Goal: Ask a question

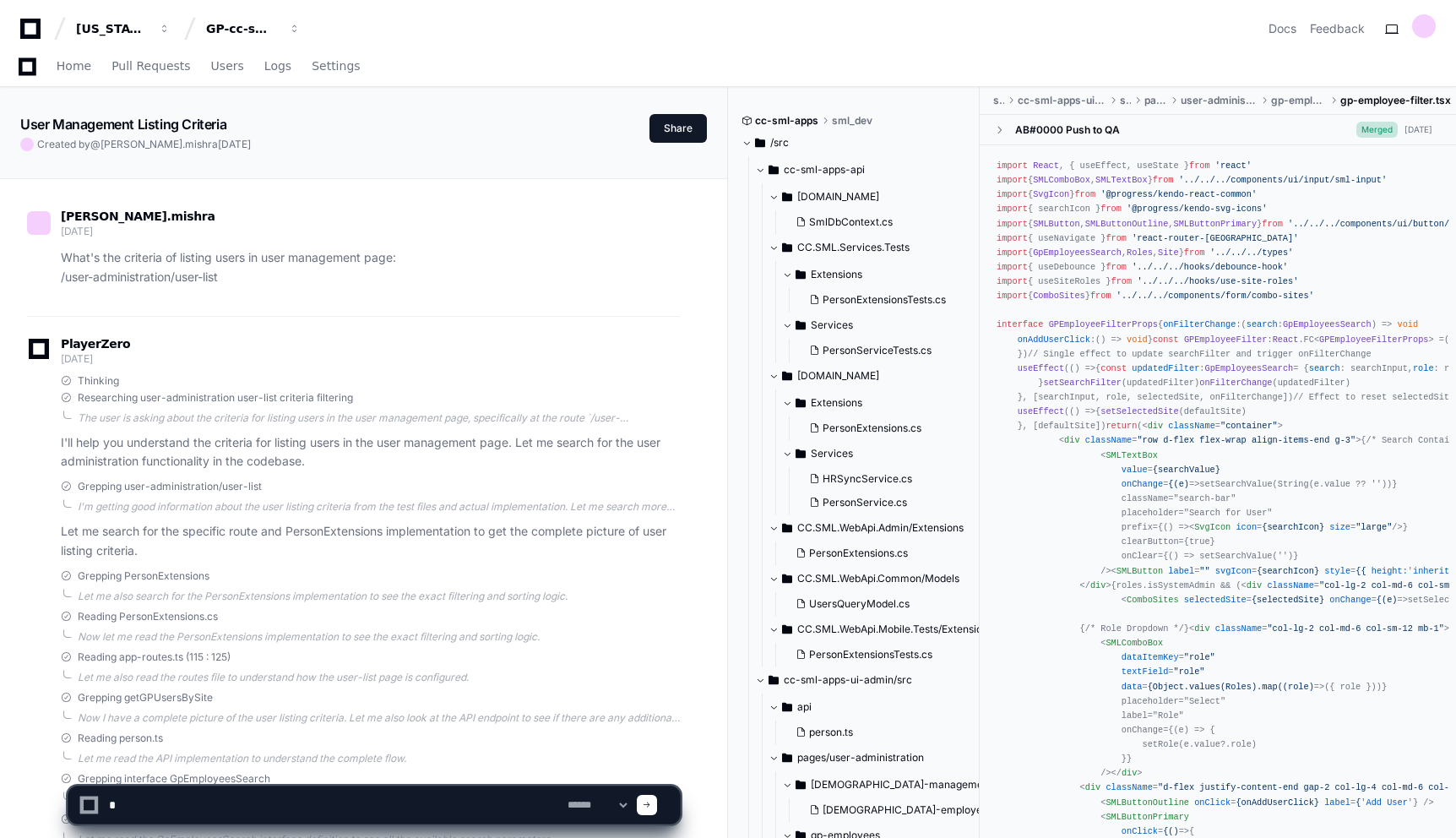
scroll to position [16011, 0]
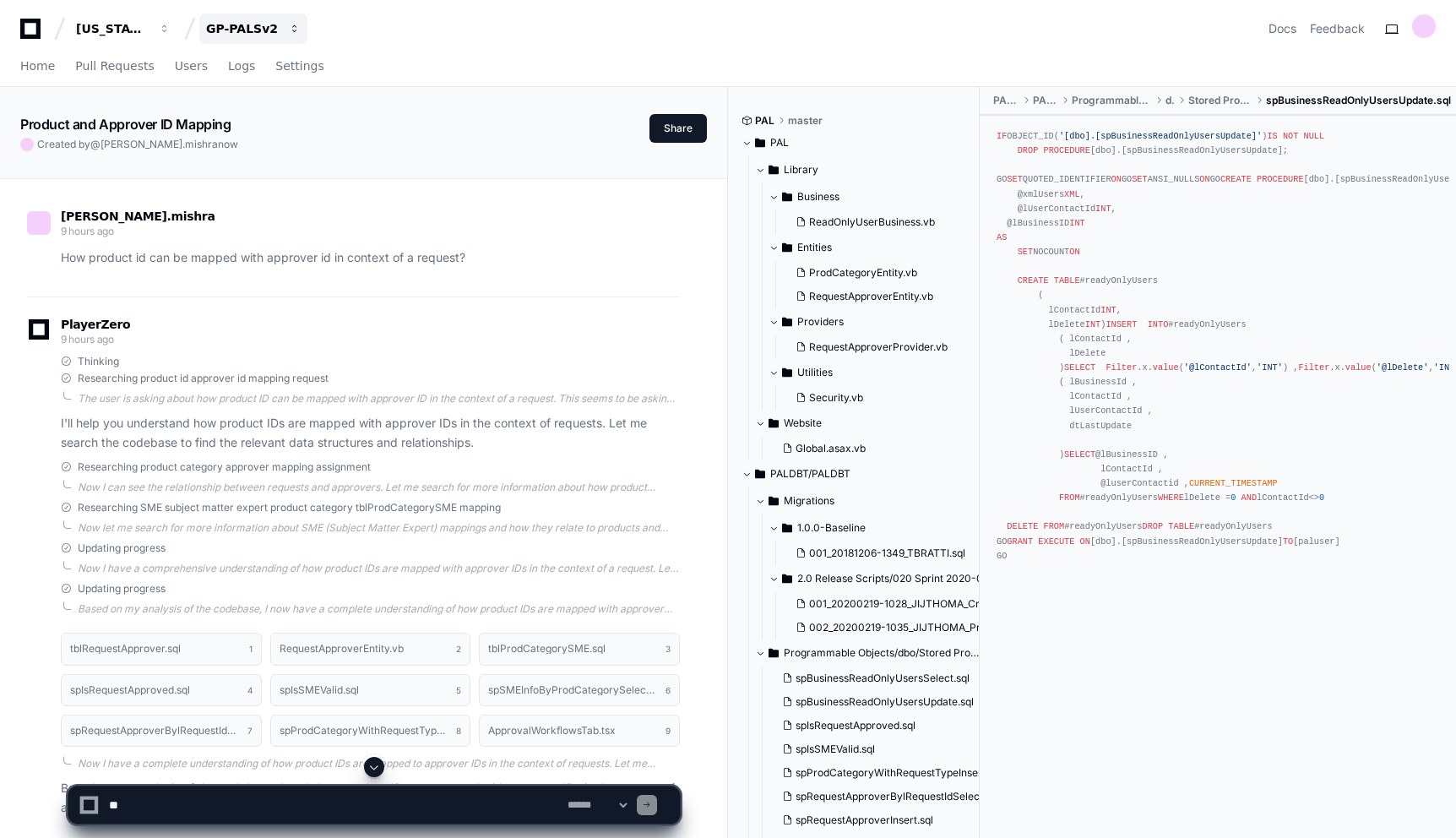
click at [304, 28] on button "GP-PALSv2" at bounding box center [253, 28] width 108 height 30
click at [385, 24] on div "[US_STATE] Pacific GP-PALSv2 Projects Join or create a project G GP-cc-sml-apps…" at bounding box center [728, 28] width 1416 height 30
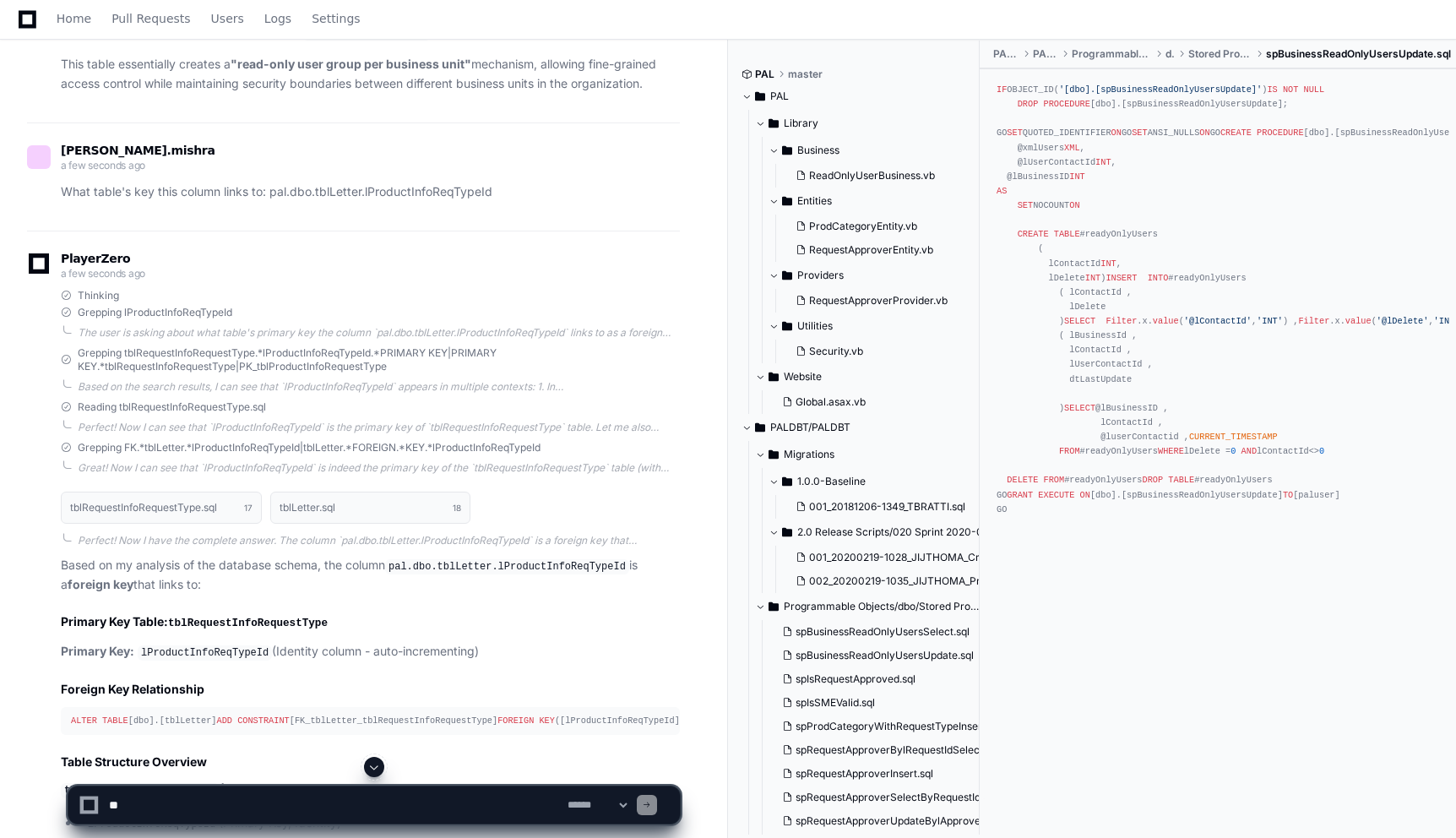
scroll to position [9337, 0]
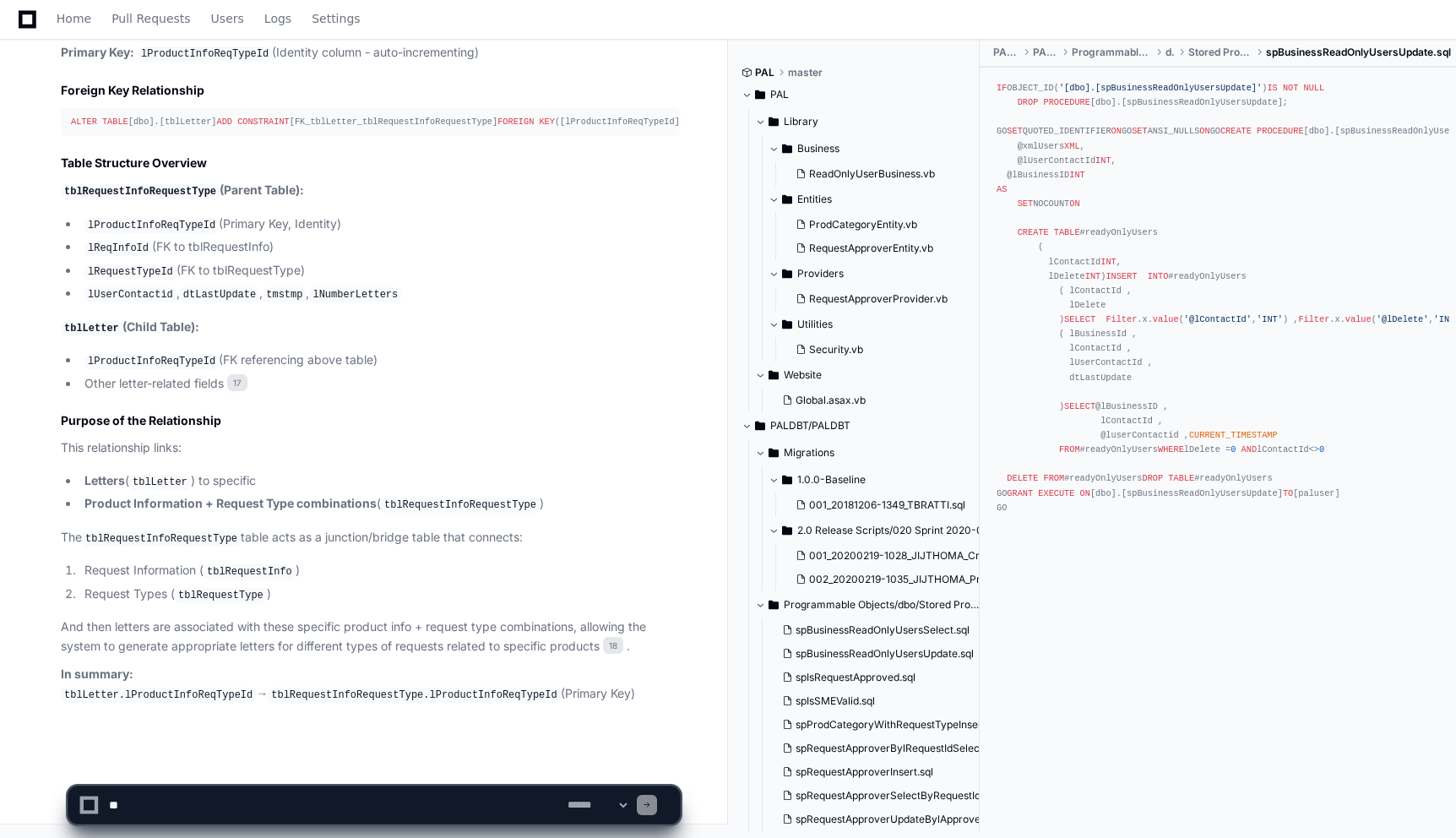
click at [395, 799] on textarea at bounding box center [335, 805] width 459 height 37
paste textarea "**********"
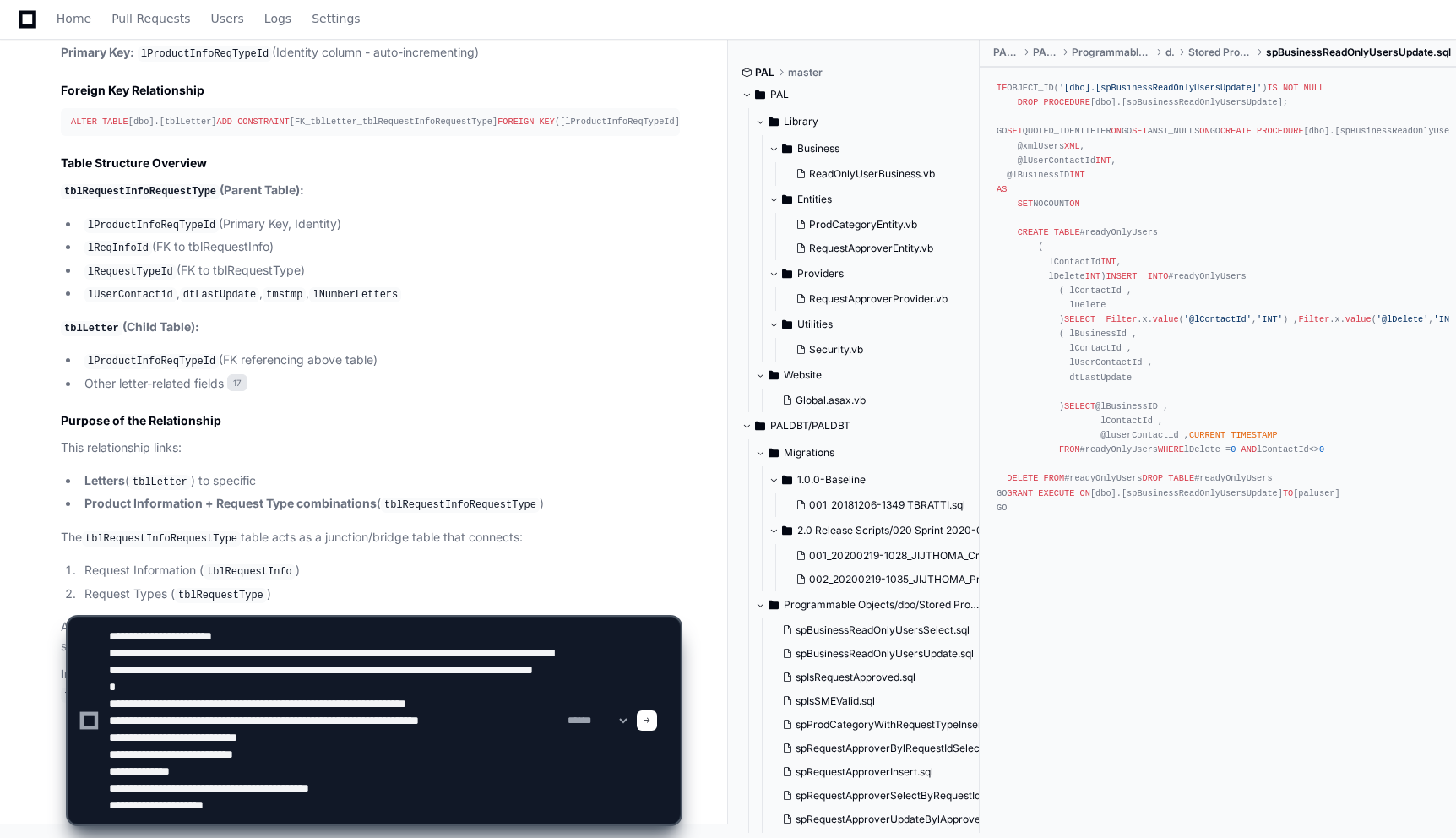
scroll to position [0, 0]
drag, startPoint x: 528, startPoint y: 737, endPoint x: 524, endPoint y: 724, distance: 13.6
click at [524, 724] on textarea at bounding box center [335, 720] width 459 height 206
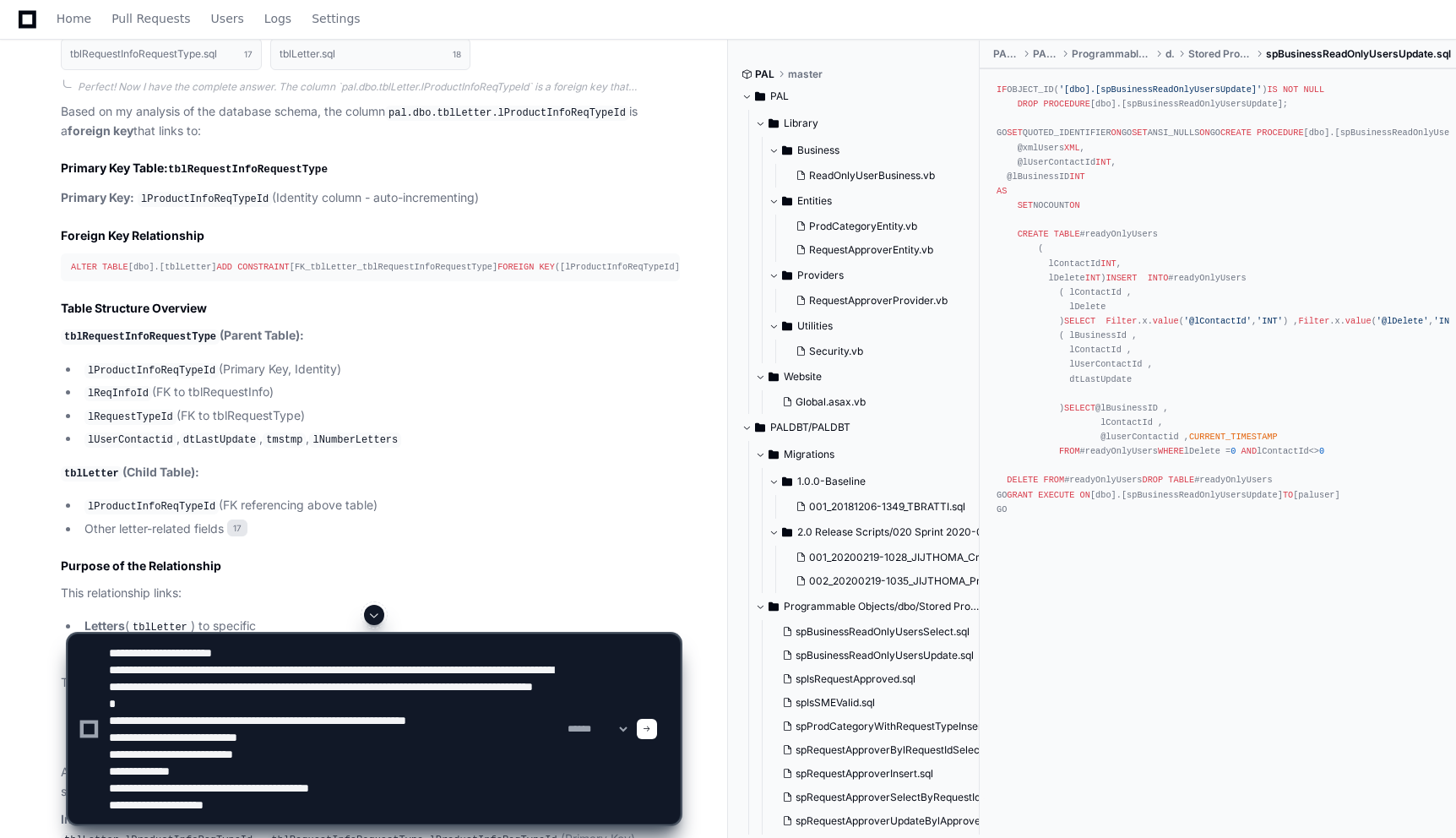
scroll to position [9027, 0]
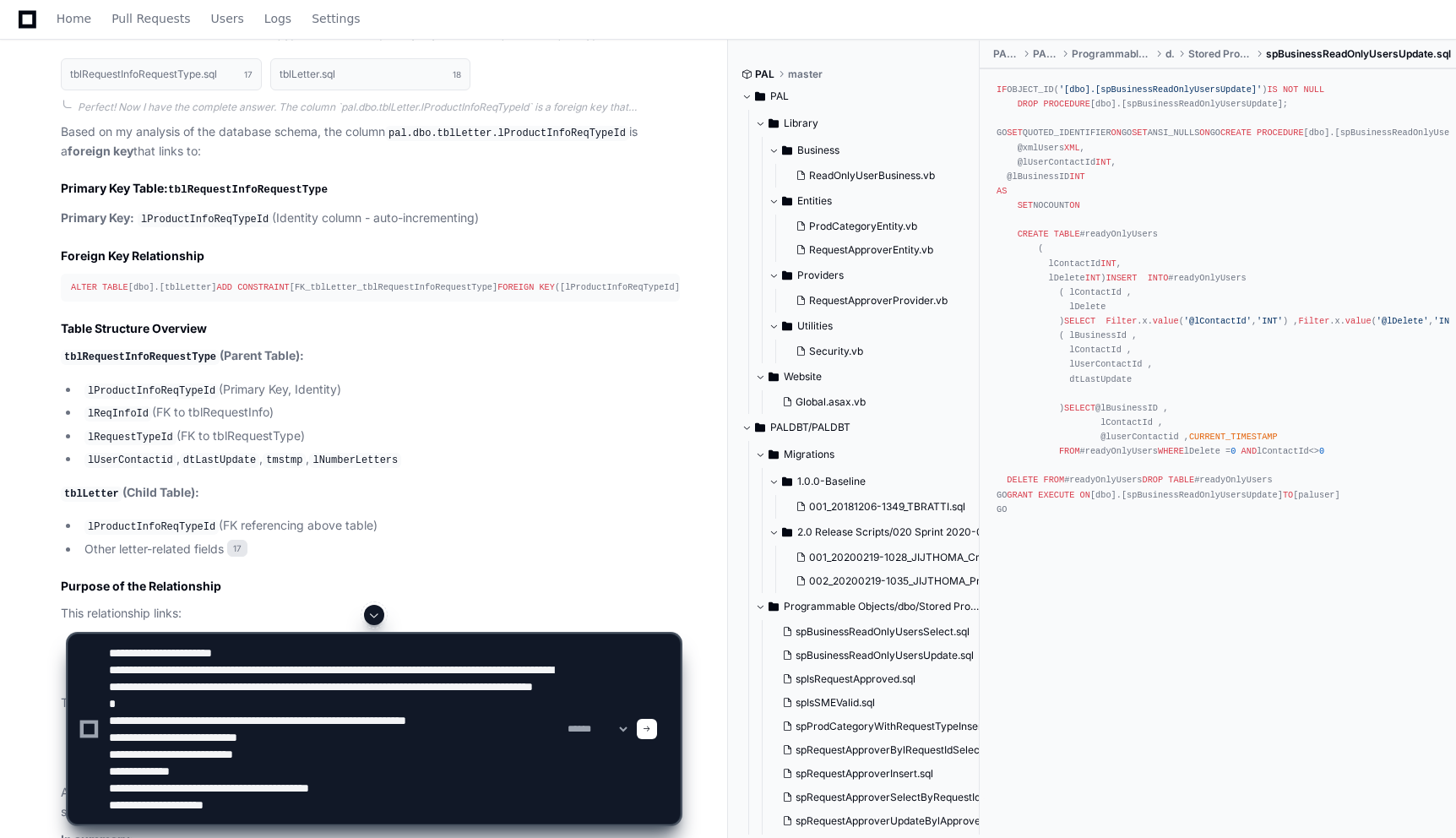
click at [431, 671] on textarea at bounding box center [335, 728] width 459 height 189
type textarea "**********"
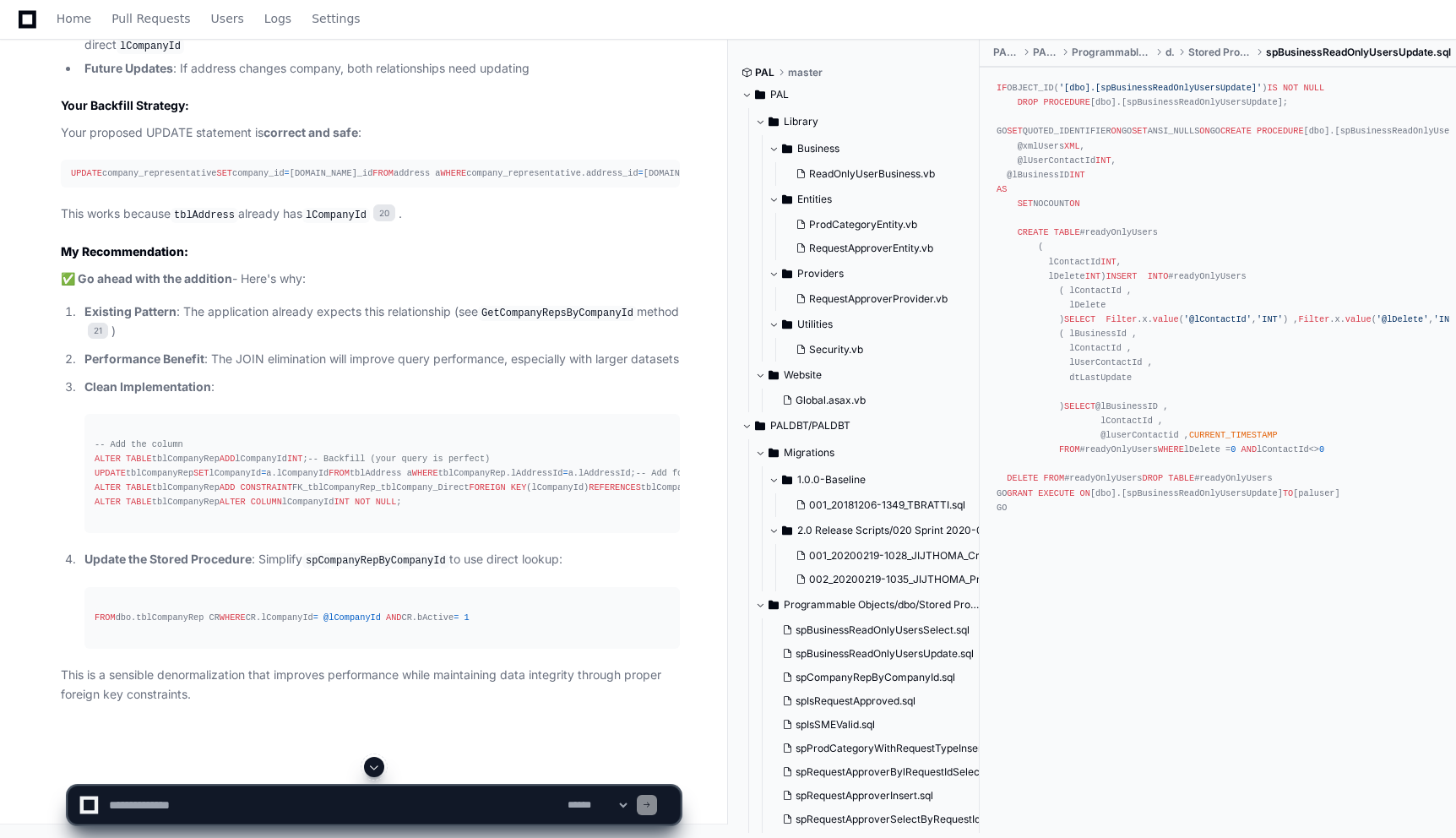
scroll to position [11419, 0]
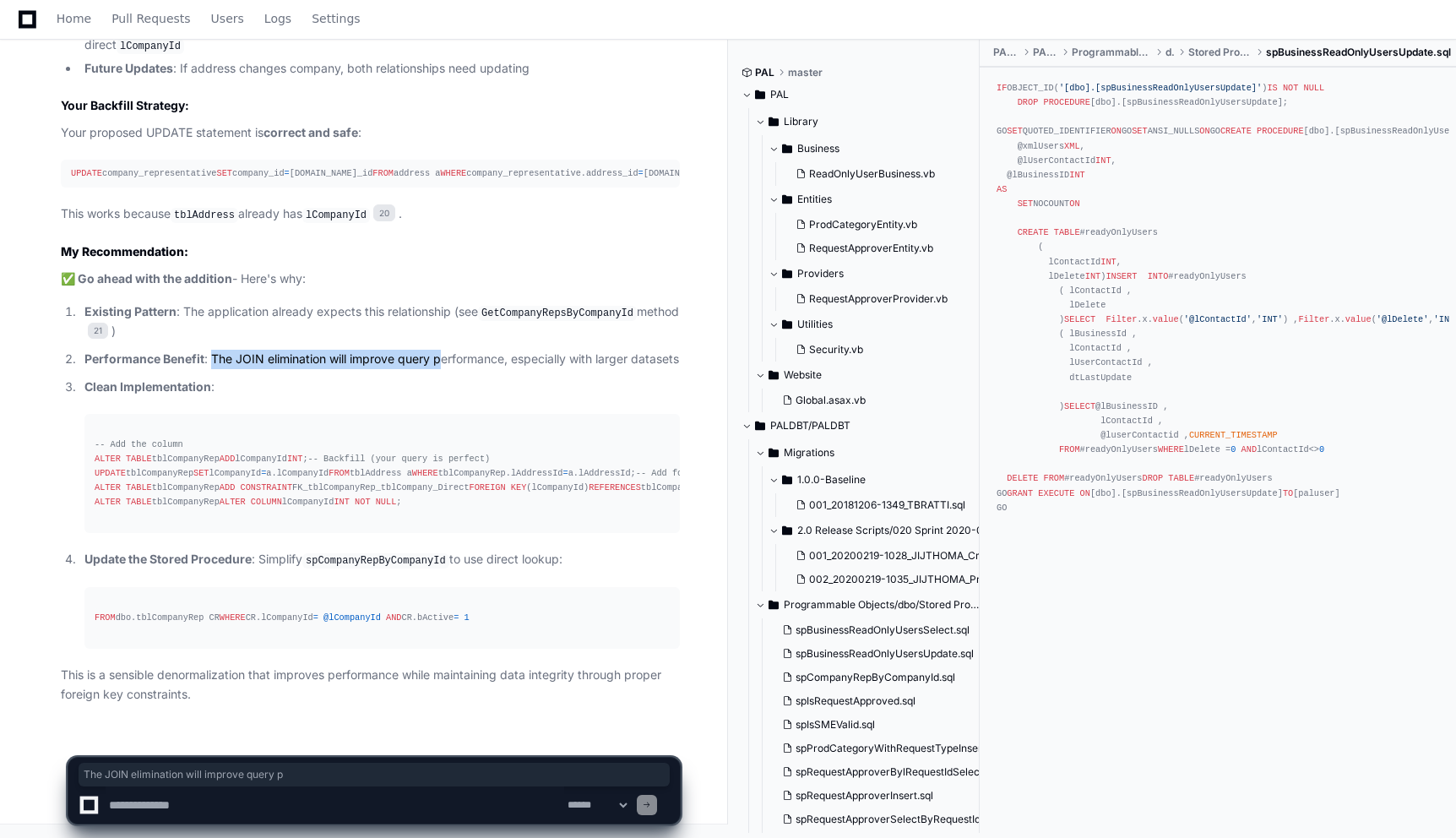
drag, startPoint x: 213, startPoint y: 167, endPoint x: 443, endPoint y: 172, distance: 230.1
click at [443, 350] on p "Performance Benefit : The JOIN elimination will improve query performance, espe…" at bounding box center [382, 360] width 596 height 20
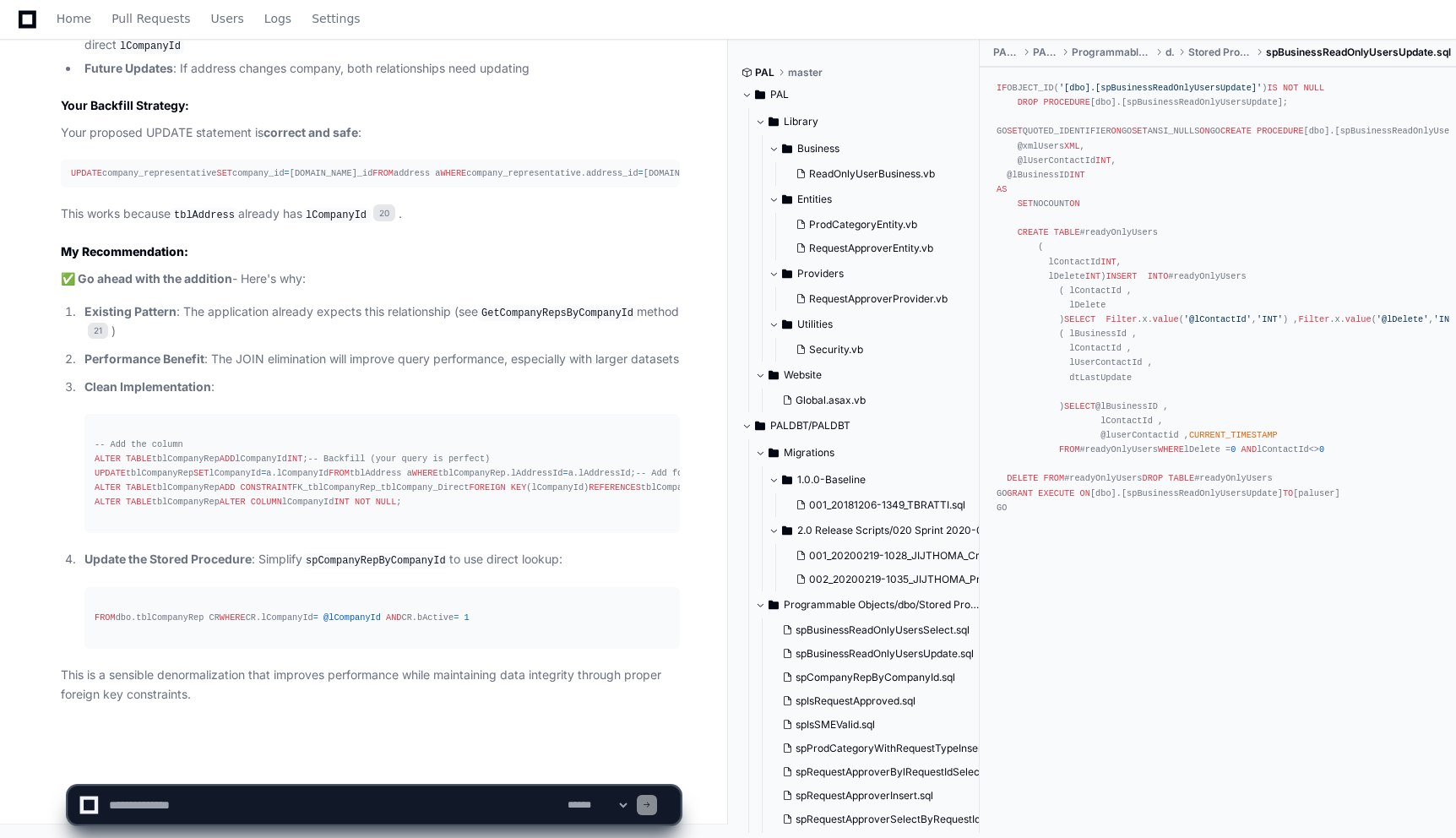
click at [451, 350] on p "Performance Benefit : The JOIN elimination will improve query performance, espe…" at bounding box center [382, 360] width 596 height 20
click at [446, 350] on p "Performance Benefit : The JOIN elimination will improve query performance, espe…" at bounding box center [382, 360] width 596 height 20
click at [513, 437] on div "-- Add the column ALTER TABLE tblCompanyRep ADD lCompanyId INT ; -- Backfill (y…" at bounding box center [382, 474] width 575 height 73
